Goal: Browse casually: Explore the website without a specific task or goal

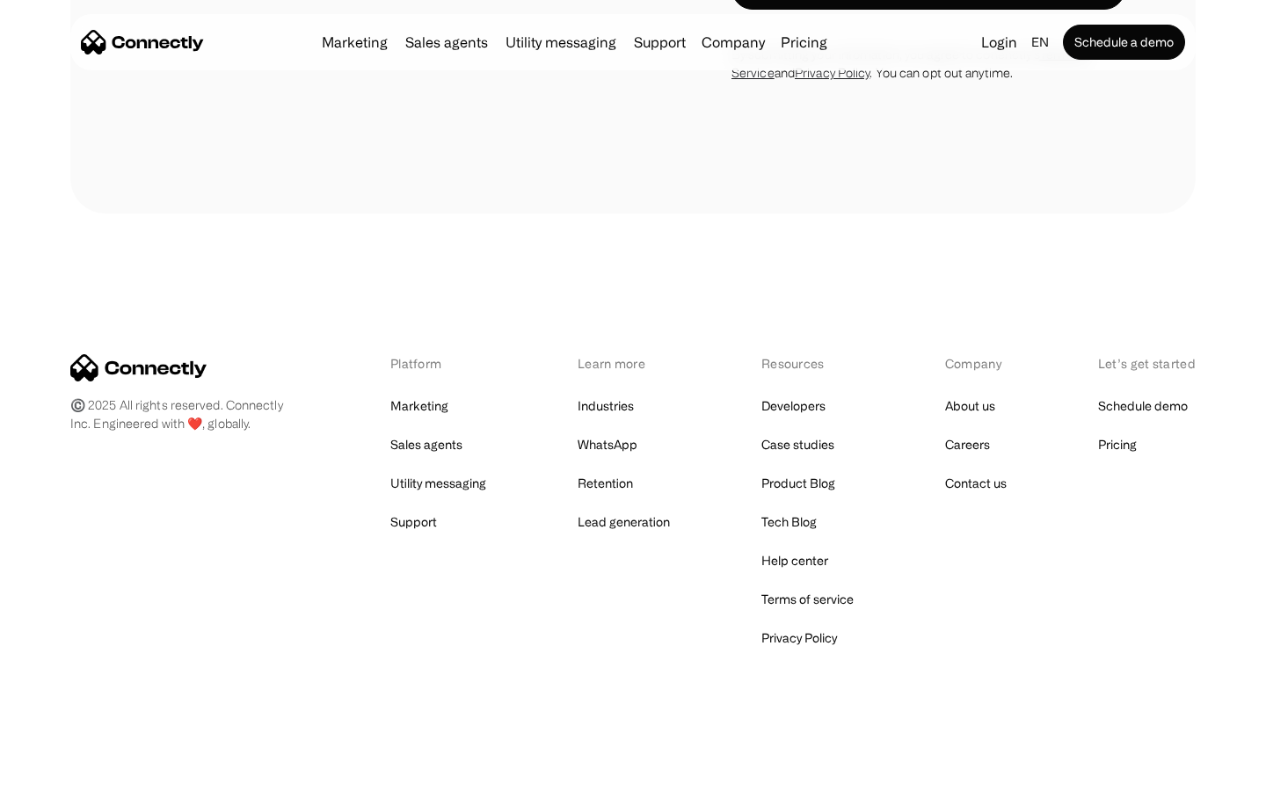
scroll to position [3325, 0]
